Goal: Information Seeking & Learning: Find specific fact

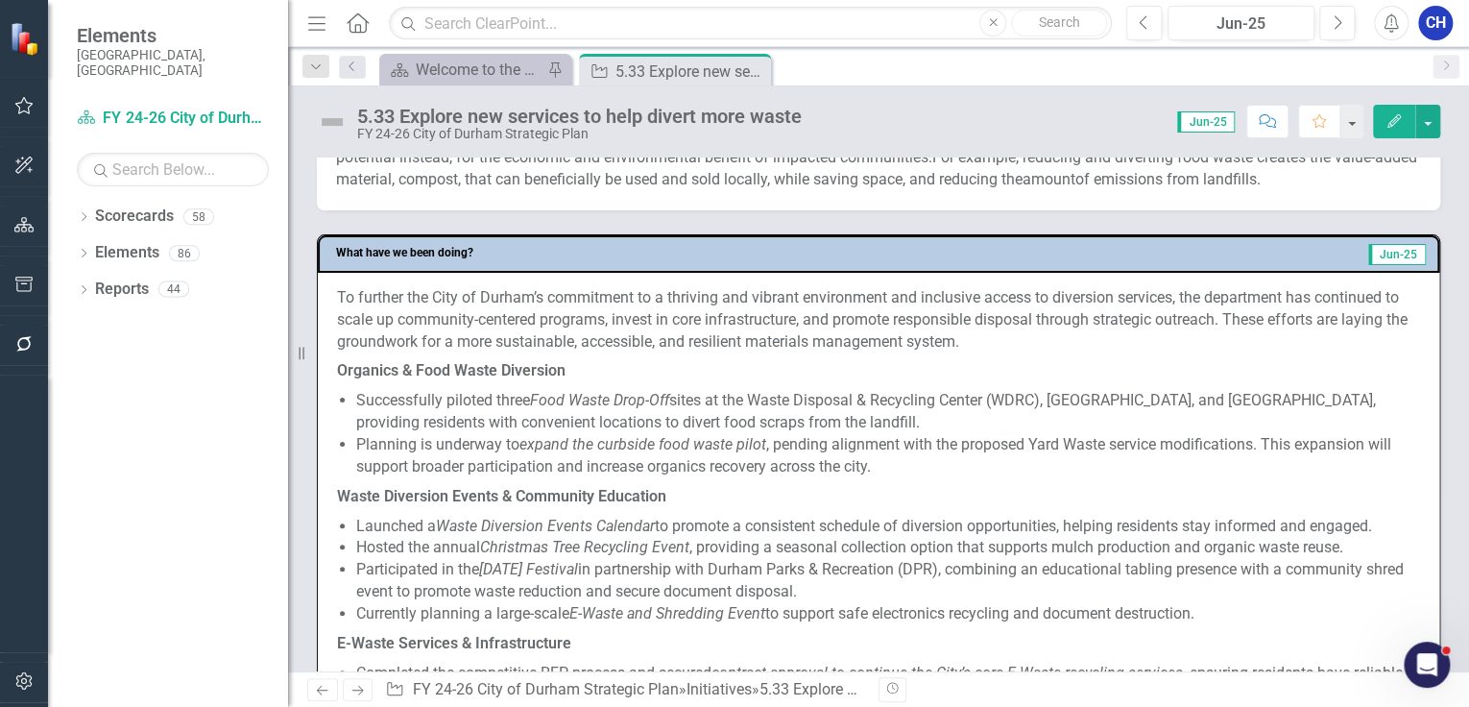
scroll to position [922, 0]
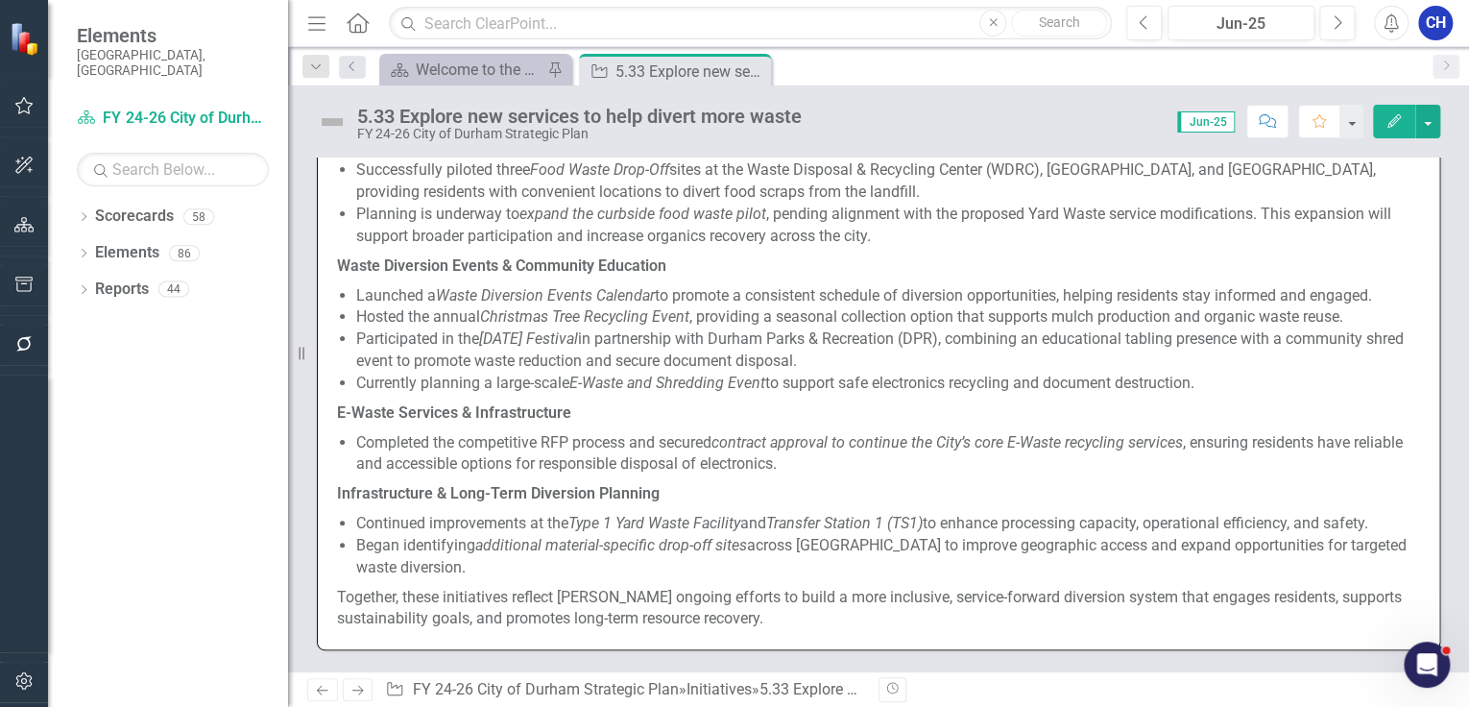
click at [757, 362] on p "Participated in the [DATE] Festival in partnership with Durham Parks & Recreati…" at bounding box center [888, 350] width 1064 height 44
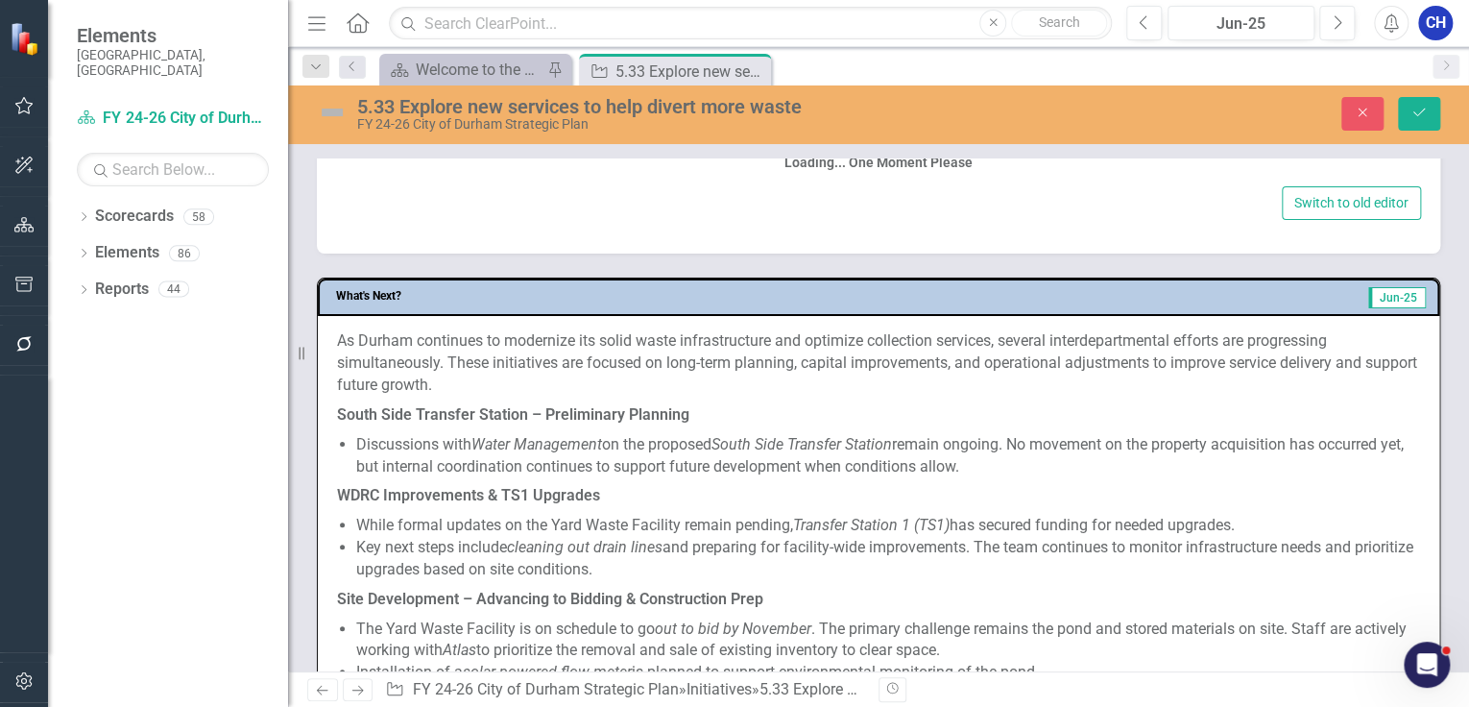
scroll to position [931, 0]
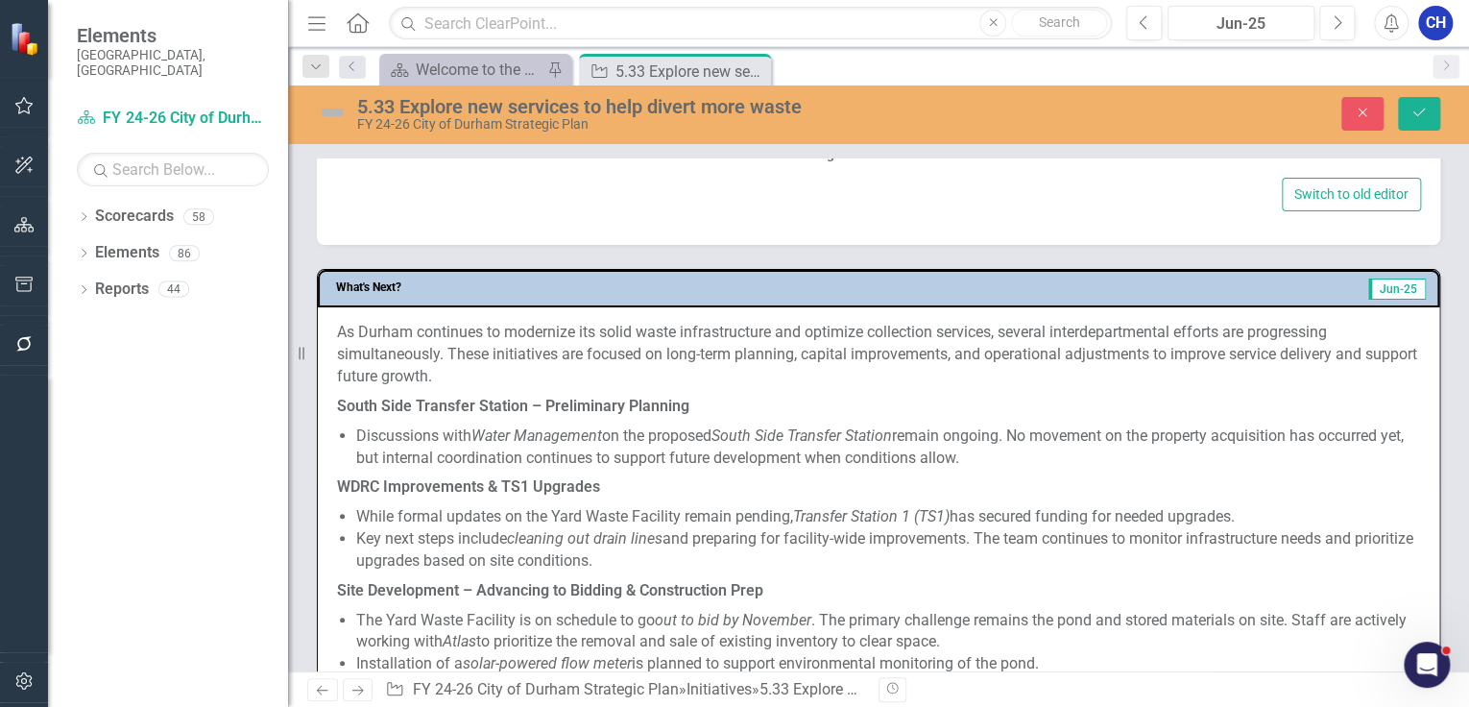
click at [378, 397] on strong "South Side Transfer Station – Preliminary Planning" at bounding box center [513, 406] width 352 height 18
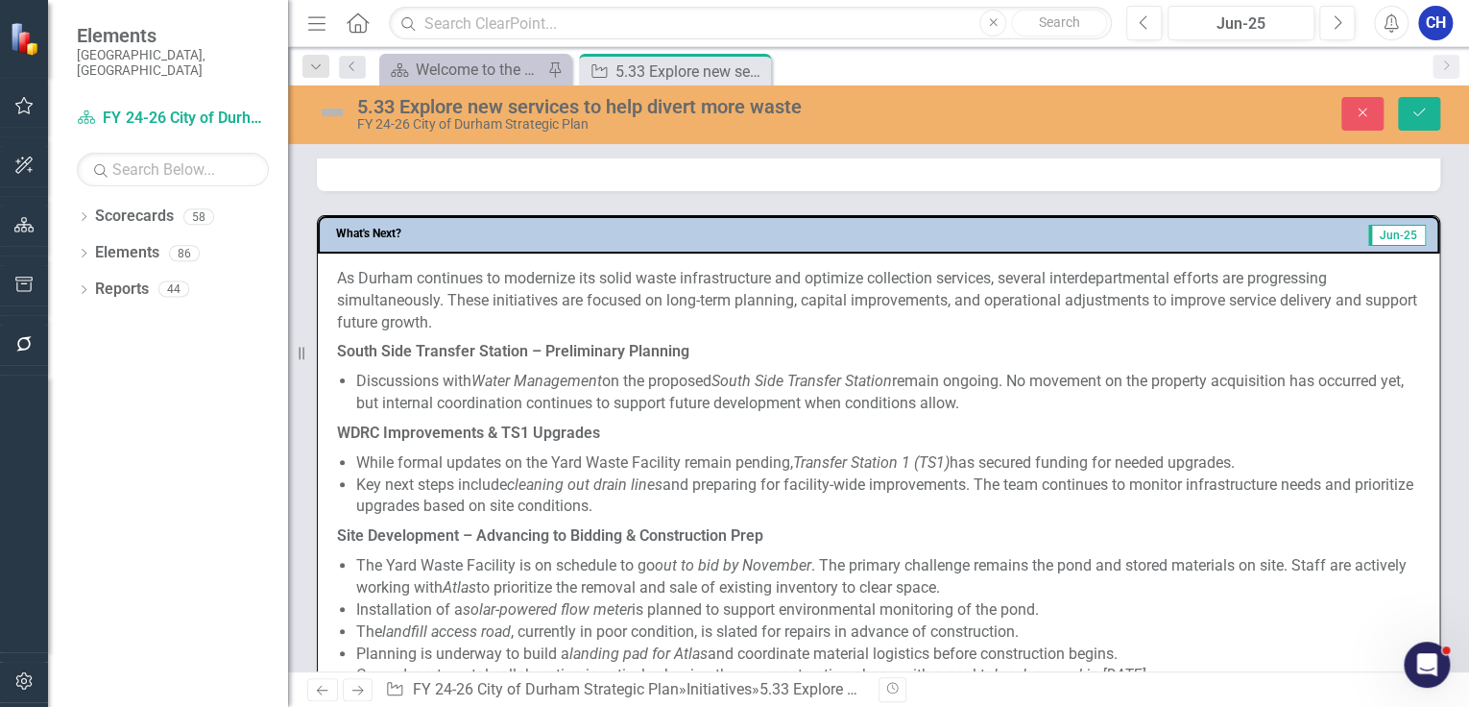
click at [378, 352] on strong "South Side Transfer Station – Preliminary Planning" at bounding box center [513, 351] width 352 height 18
type textarea "<l>Ip dolorsi ame Cons ad Elitse’d eiusmodtem in u laboreet dol magnaal enimadm…"
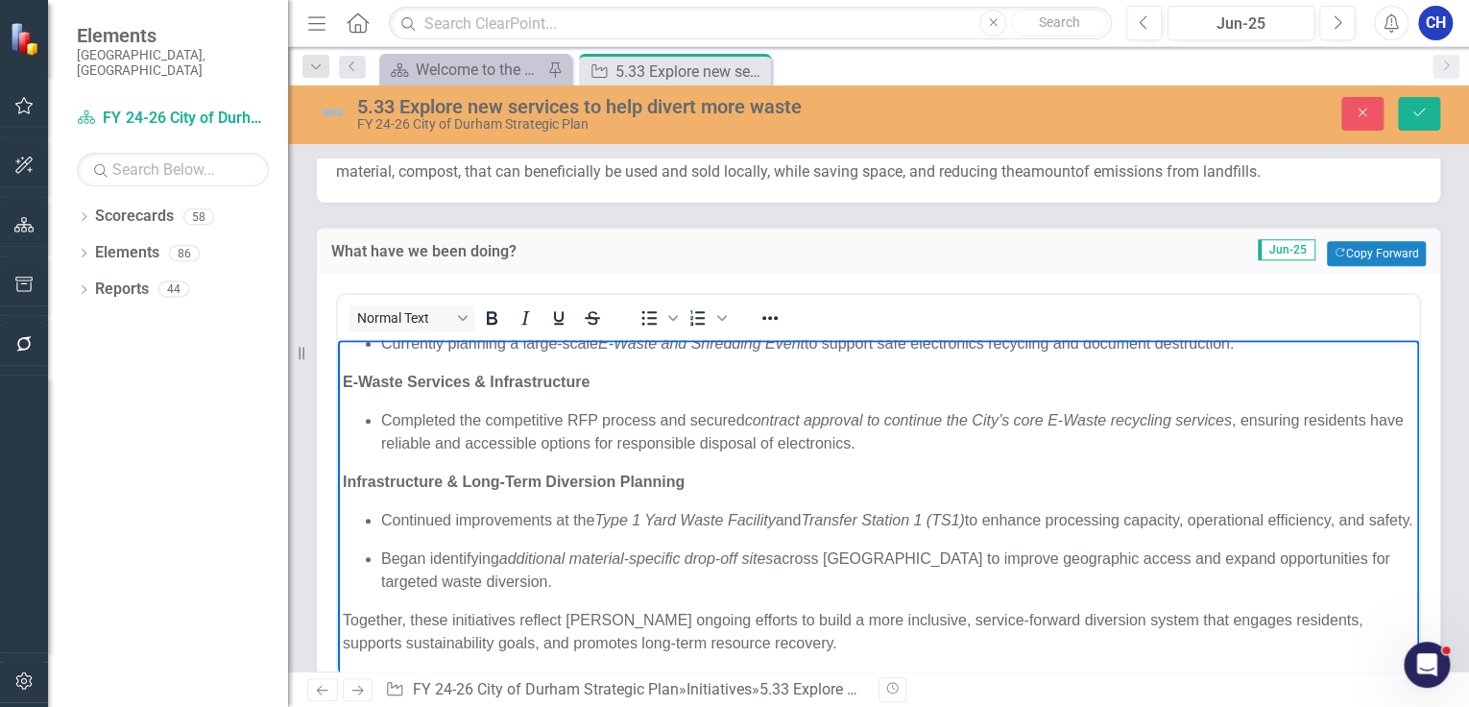
scroll to position [480, 0]
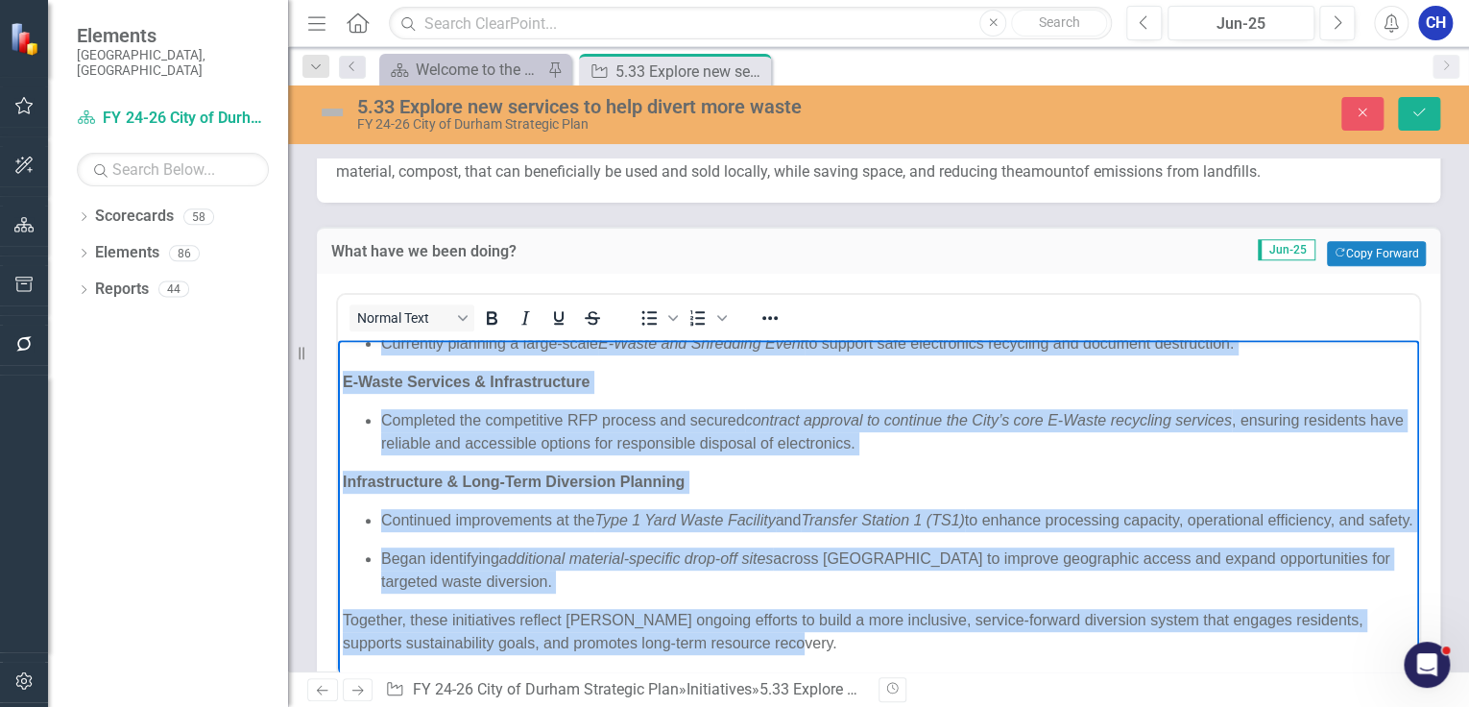
drag, startPoint x: 375, startPoint y: 364, endPoint x: 886, endPoint y: 657, distance: 589.8
click at [885, 659] on body "To further the City of Durham’s commitment to a thriving and vibrant environmen…" at bounding box center [878, 290] width 1081 height 770
copy body "l ipsumdo sit Amet co Adipis’e seddoeiusm te i utlabore etd magnaal enimadminim…"
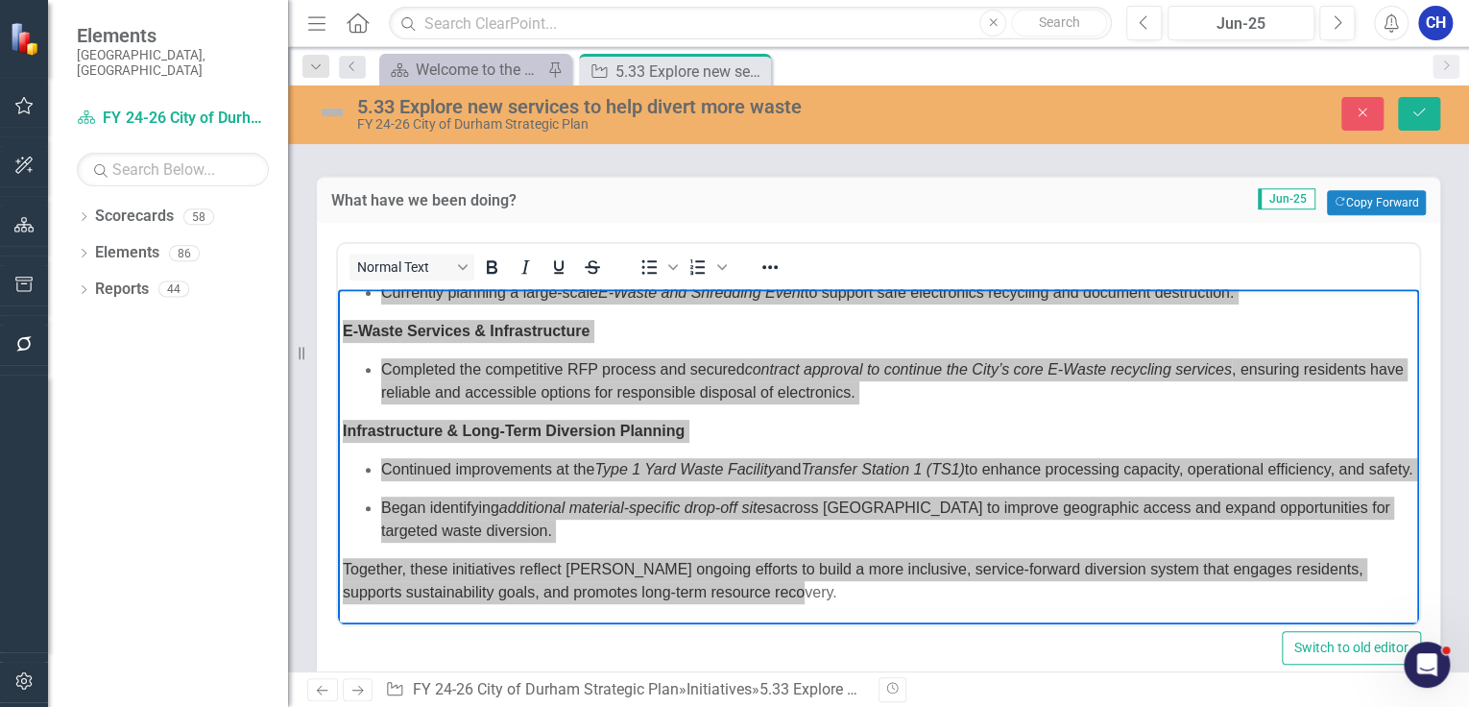
scroll to position [777, 0]
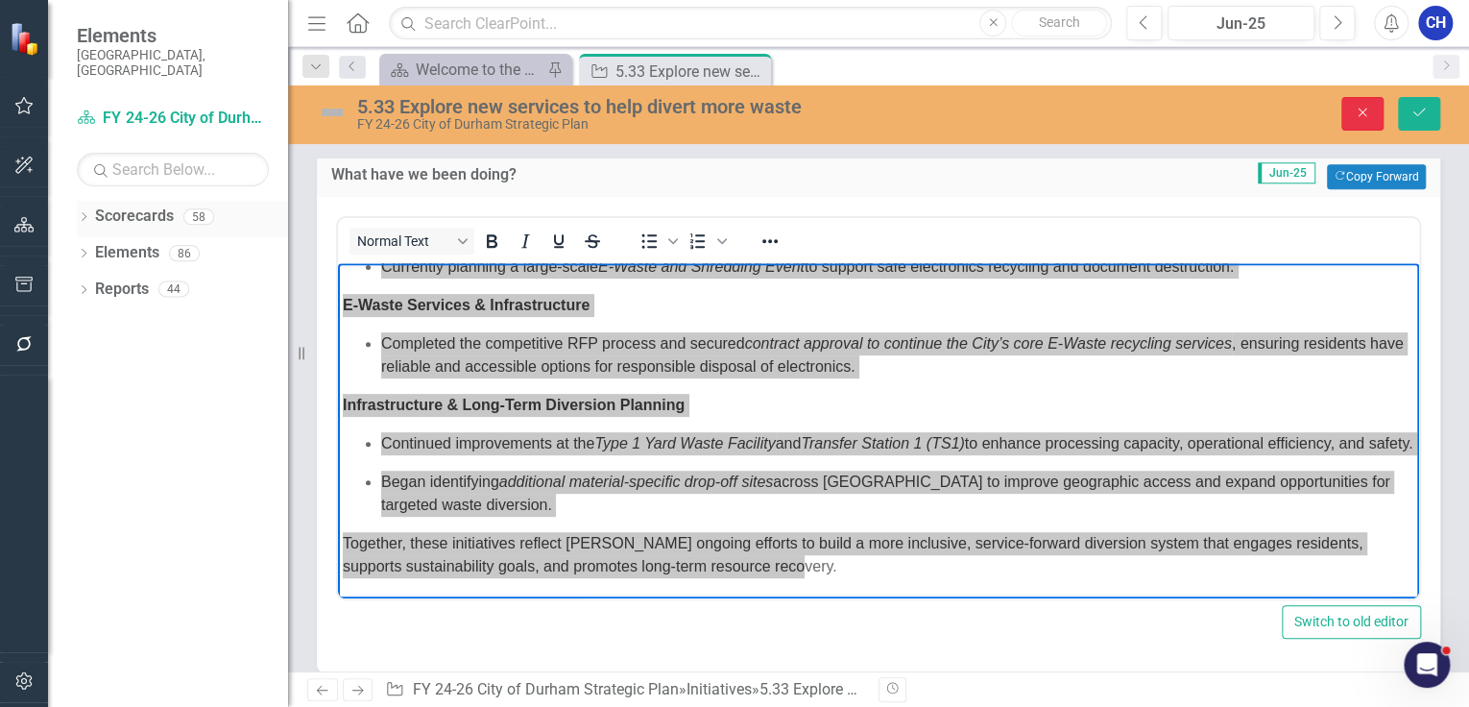
drag, startPoint x: 1373, startPoint y: 111, endPoint x: 122, endPoint y: 214, distance: 1255.6
click at [1373, 111] on button "Close" at bounding box center [1363, 114] width 42 height 34
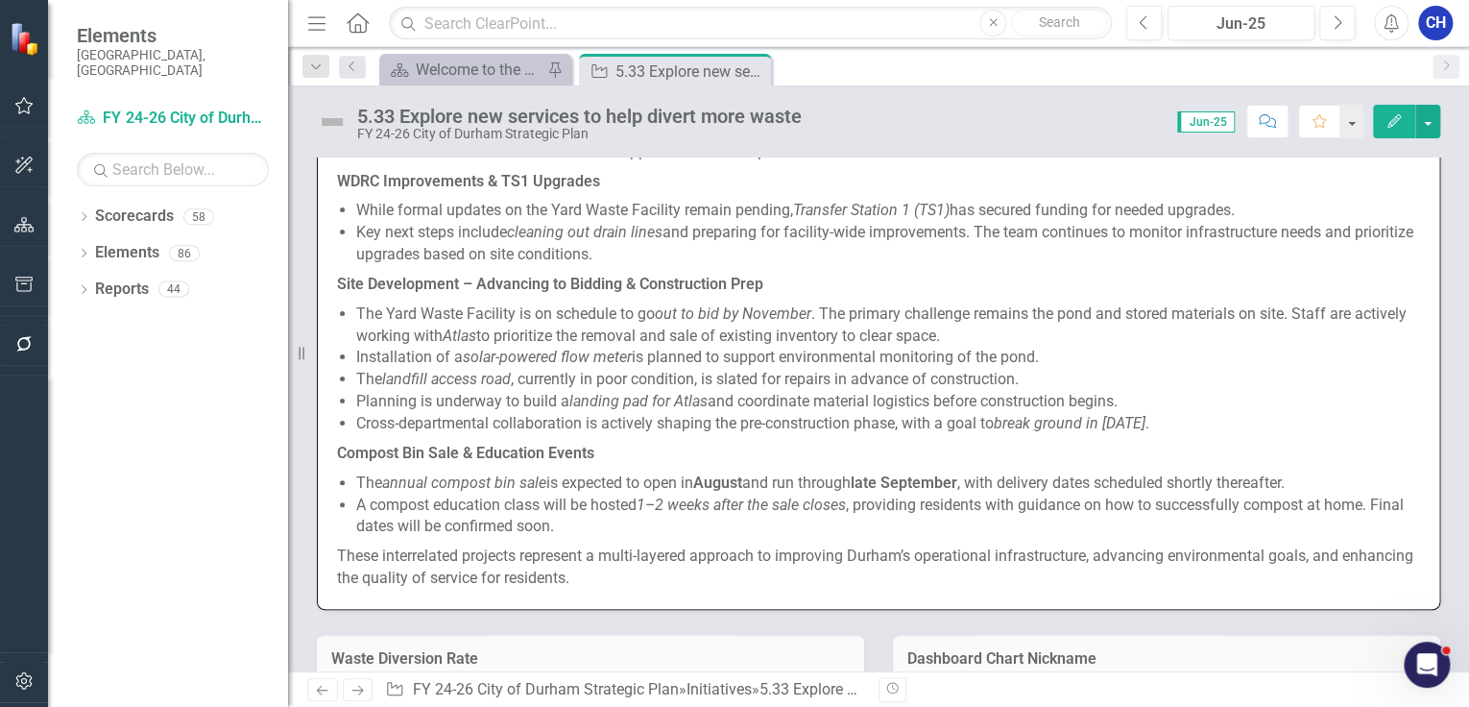
scroll to position [1468, 0]
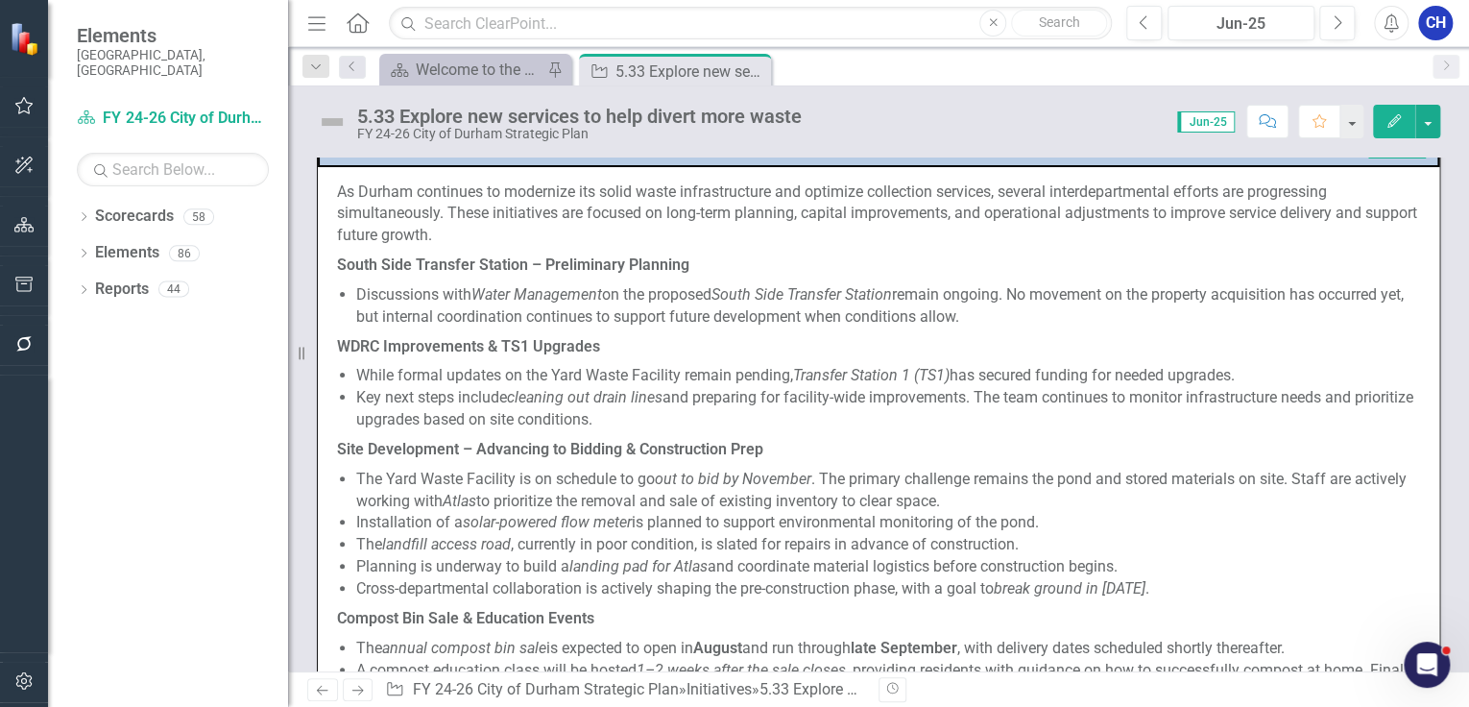
click at [452, 405] on p "Key next steps include cleaning out drain lines and preparing for facility-wide…" at bounding box center [888, 409] width 1064 height 44
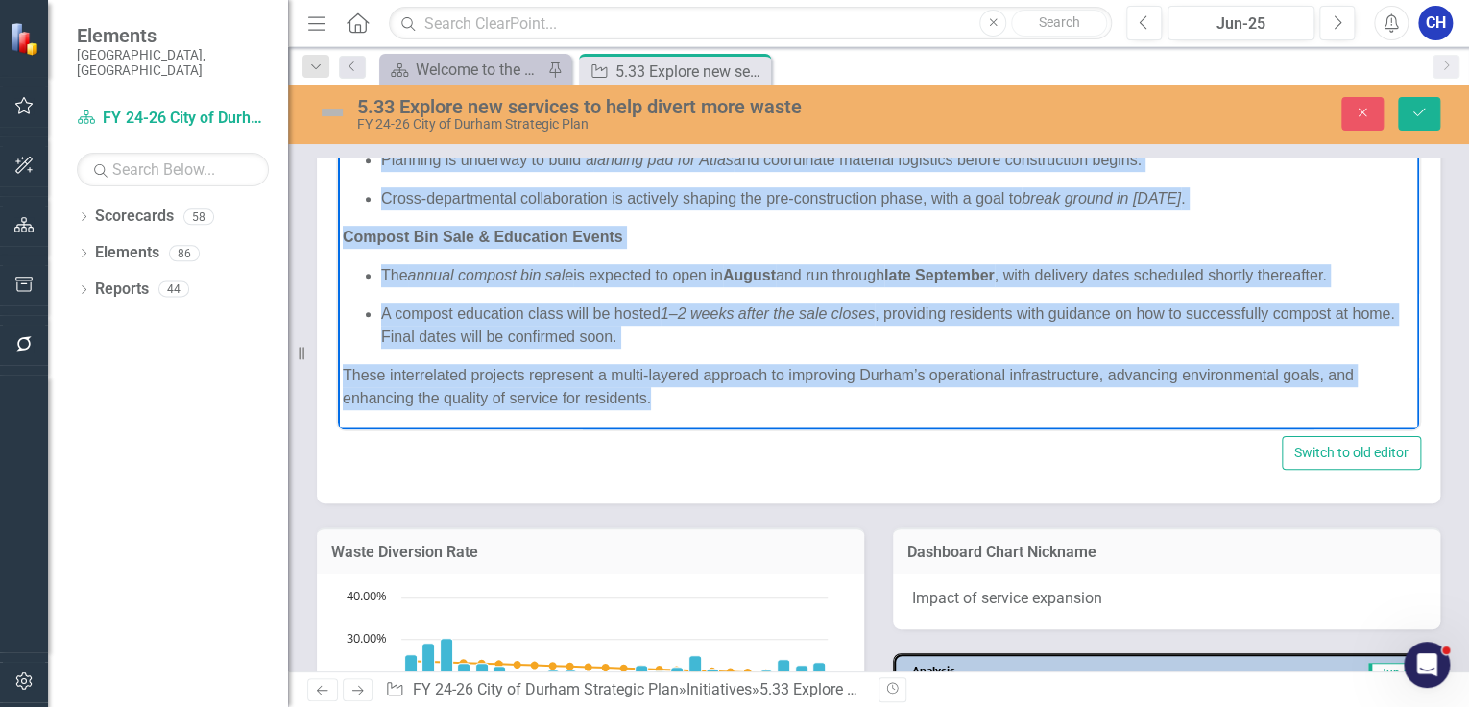
scroll to position [1622, 0]
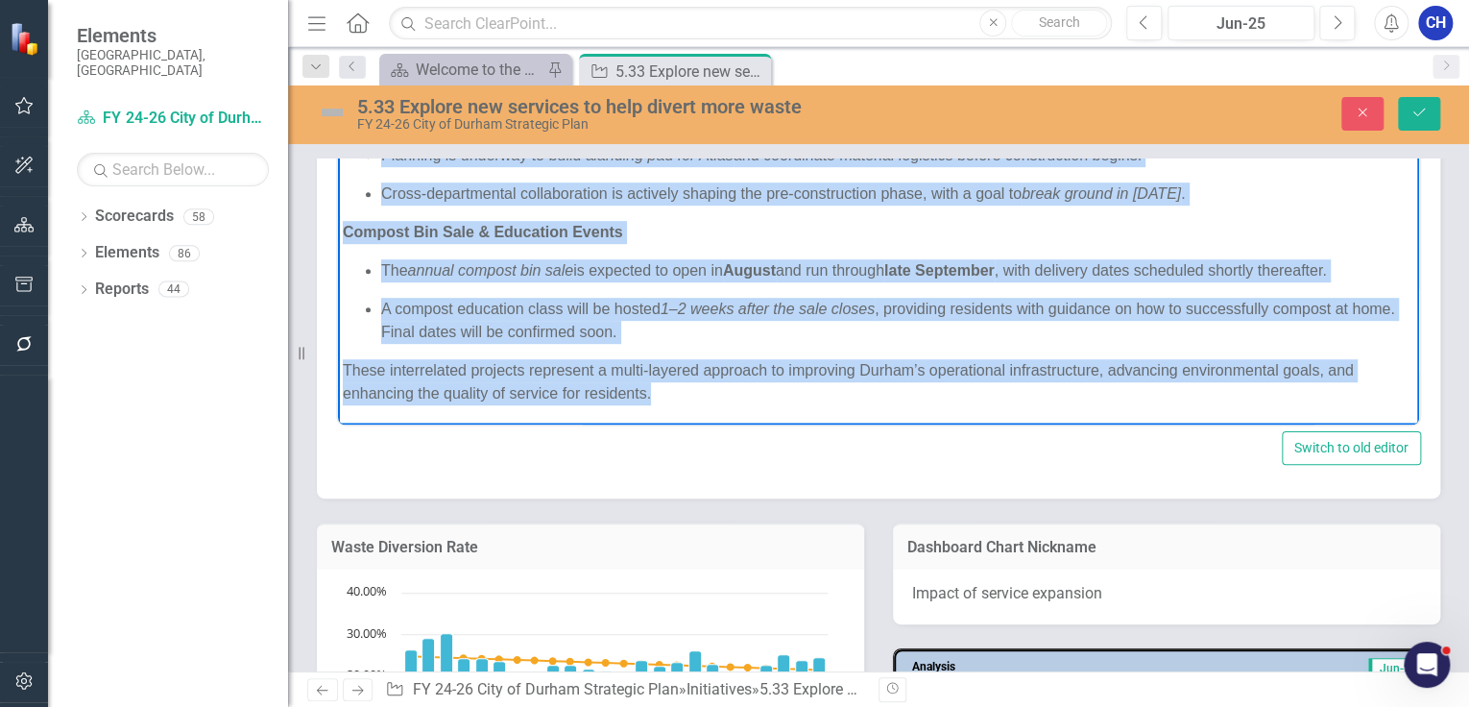
drag, startPoint x: 344, startPoint y: 103, endPoint x: 674, endPoint y: 394, distance: 440.3
click at [674, 394] on body "As Durham continues to modernize its solid waste infrastructure and optimize co…" at bounding box center [878, 32] width 1081 height 786
copy body "Lo Ipsumd sitametco ad elitseddo eiu tempo incid utlaboreetdolo mag aliquaen ad…"
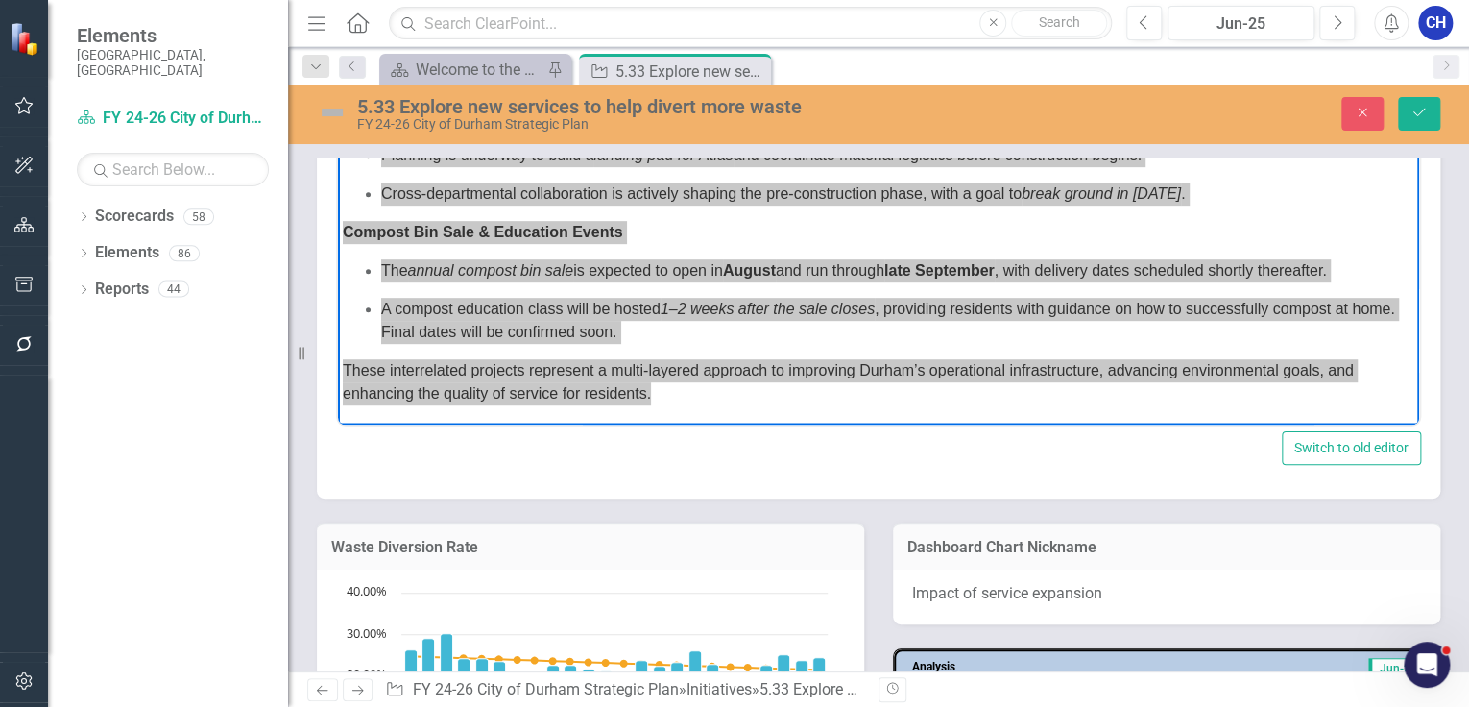
scroll to position [1468, 0]
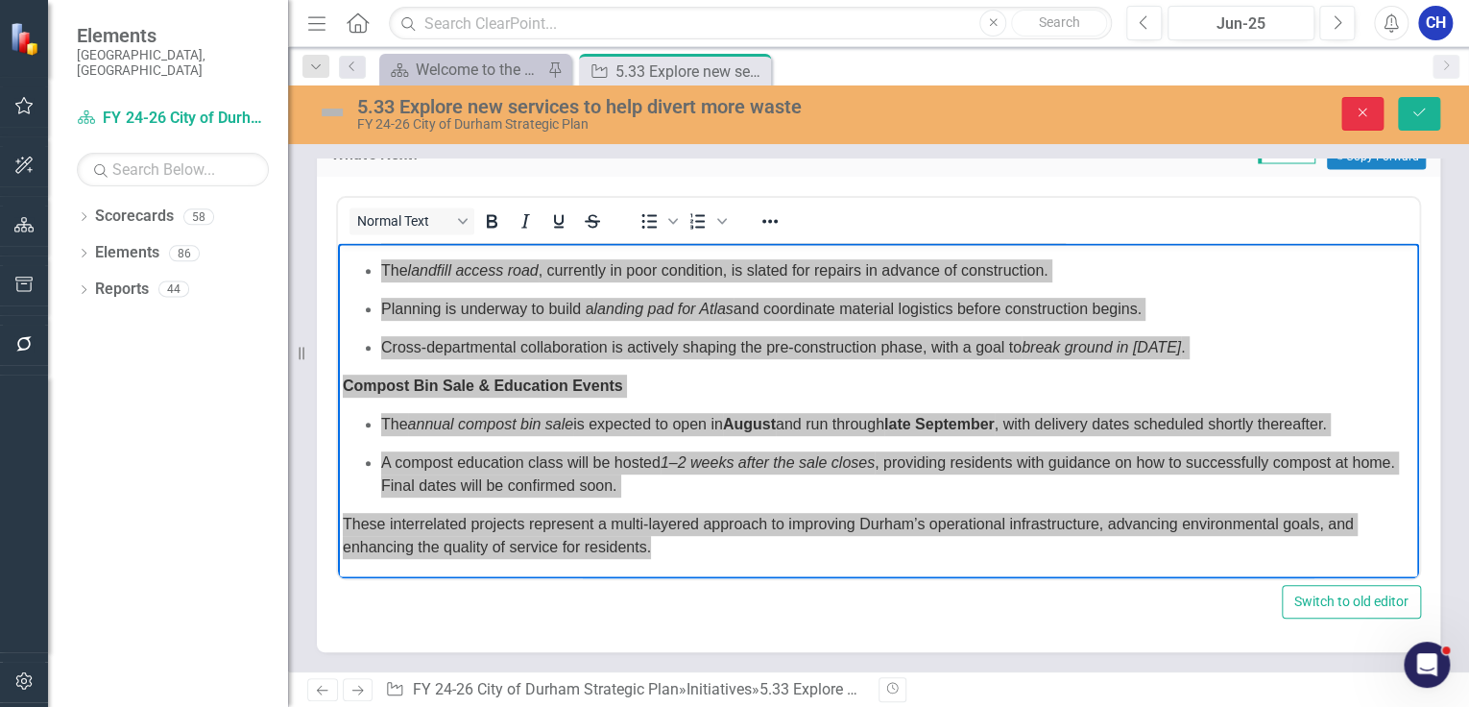
click at [1369, 118] on icon "Close" at bounding box center [1362, 112] width 17 height 13
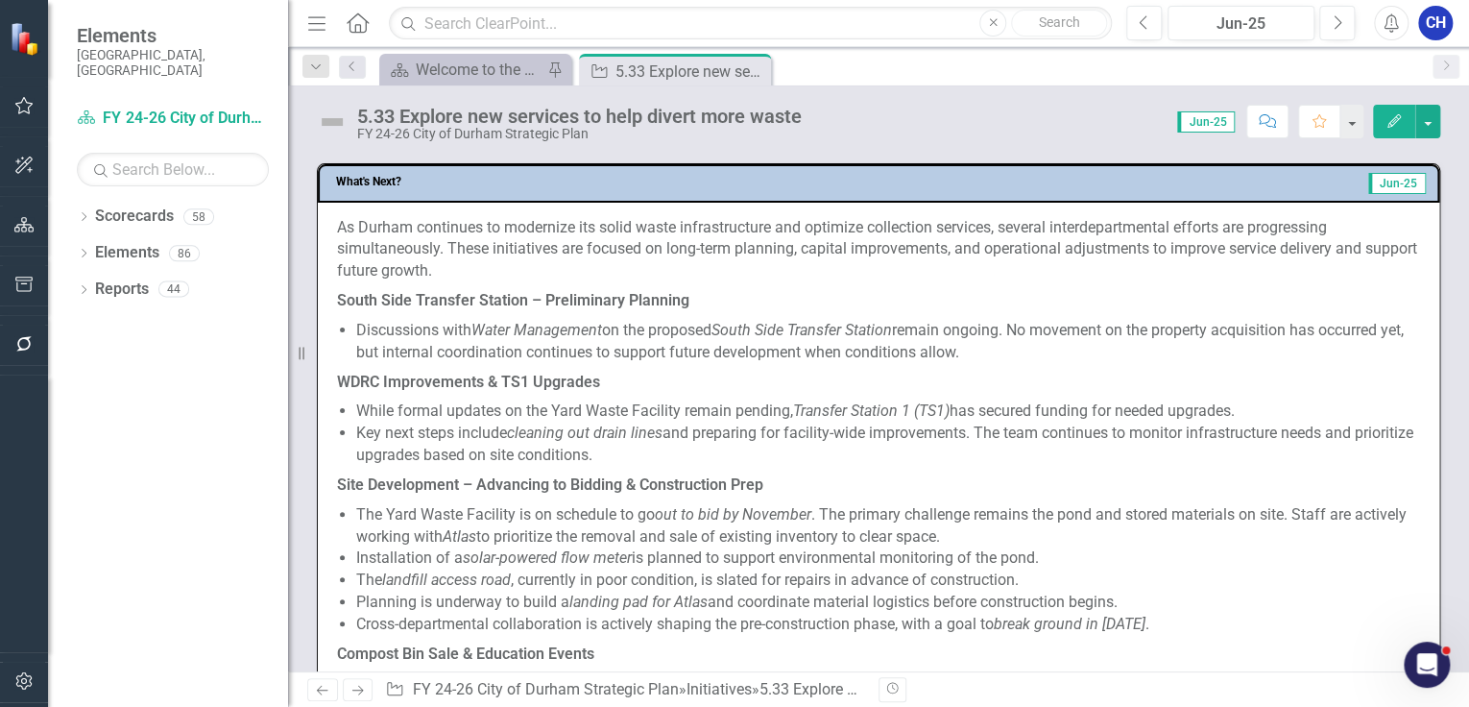
scroll to position [1545, 0]
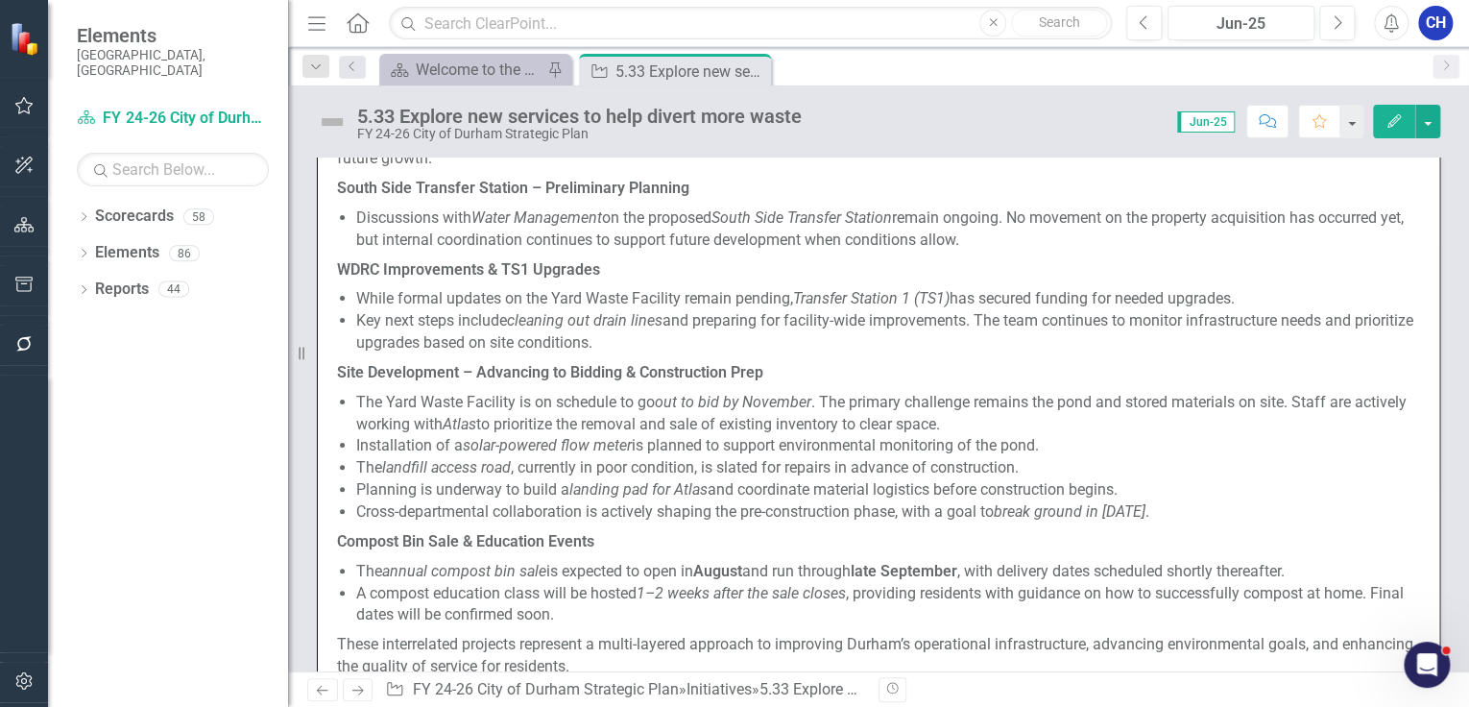
click at [551, 319] on em "cleaning out drain lines" at bounding box center [585, 320] width 156 height 18
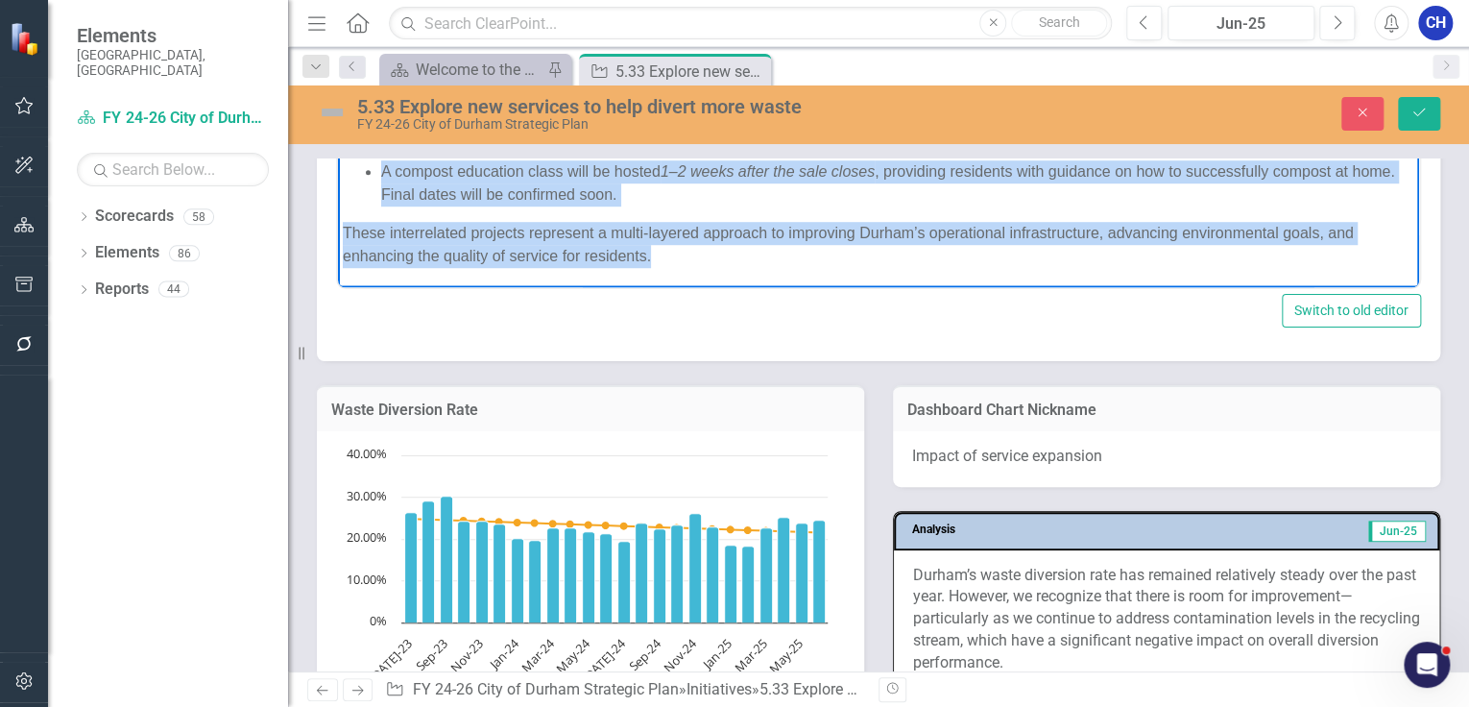
scroll to position [1785, 0]
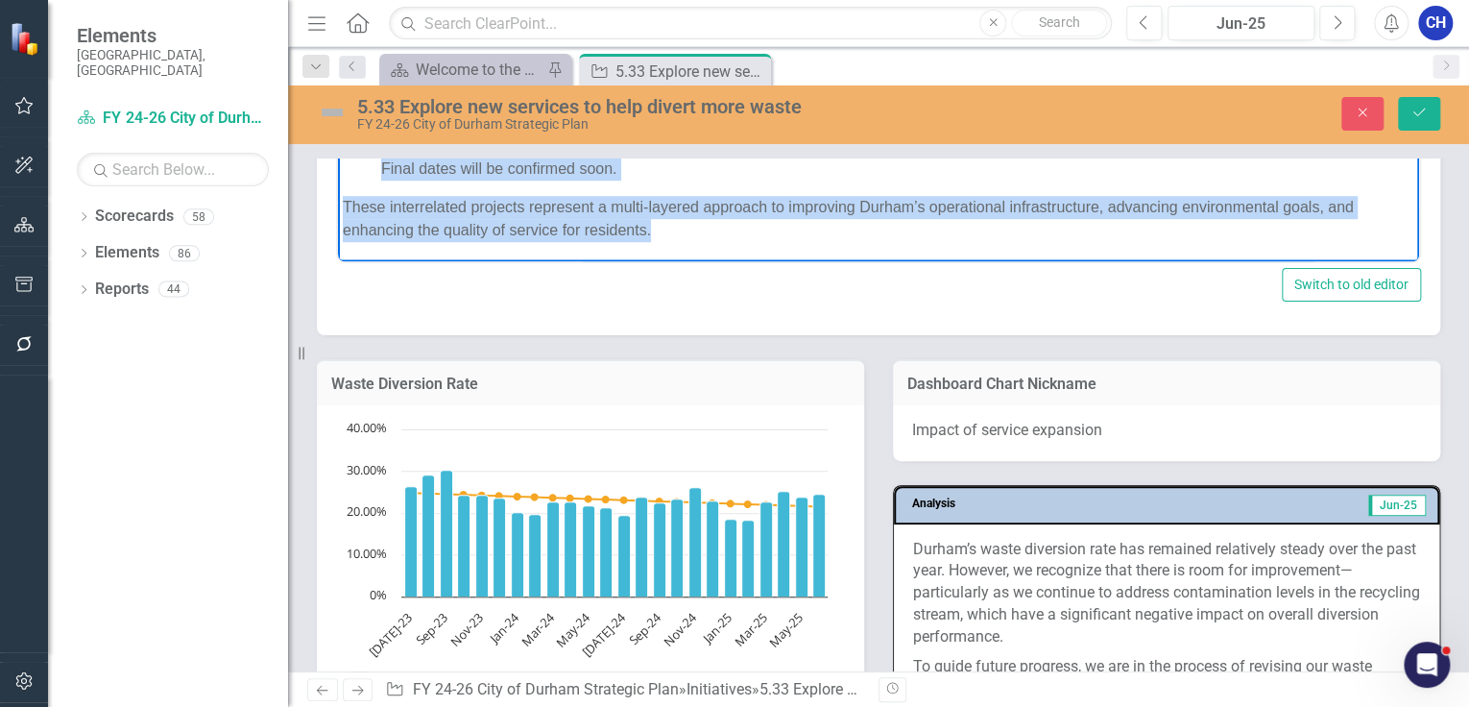
drag, startPoint x: 346, startPoint y: -61, endPoint x: 902, endPoint y: 284, distance: 654.8
copy body "Lo Ipsumd sitametco ad elitseddo eiu tempo incid utlaboreetdolo mag aliquaen ad…"
